Goal: Find specific page/section: Find specific page/section

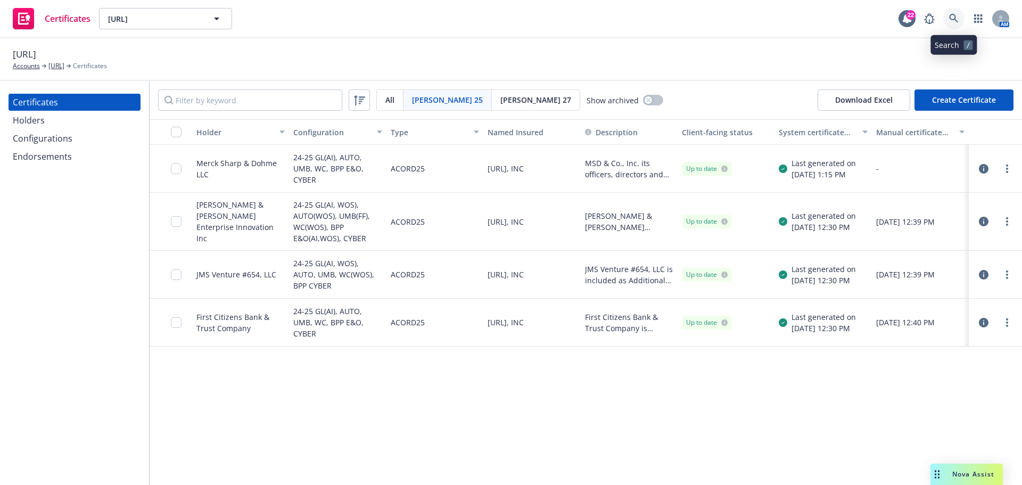
click at [947, 24] on link at bounding box center [953, 18] width 21 height 21
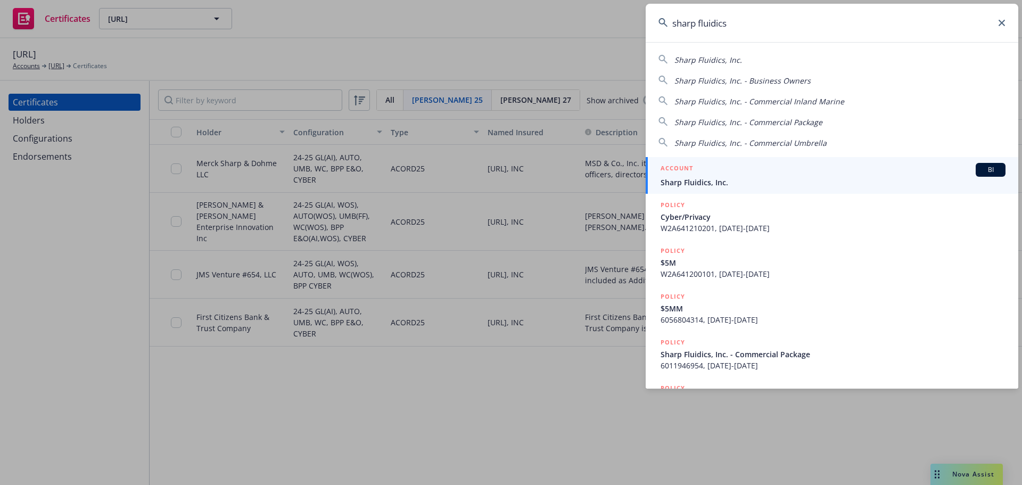
type input "sharp fluidics"
click at [735, 190] on link "ACCOUNT BI Sharp Fluidics, Inc." at bounding box center [832, 175] width 373 height 37
